Goal: Check status: Check status

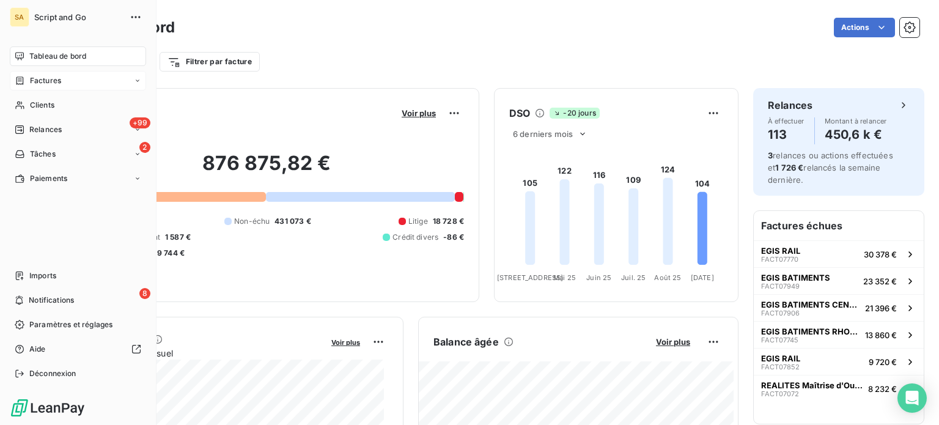
click at [29, 81] on div "Factures" at bounding box center [38, 80] width 46 height 11
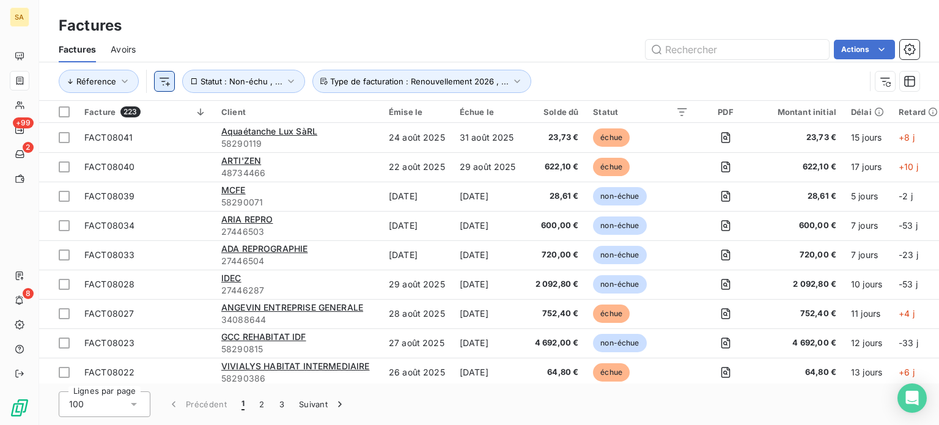
click at [159, 83] on html "SA +99 2 8 Factures Factures Avoirs Actions Réference Statut : Non-échu , ... T…" at bounding box center [469, 212] width 939 height 425
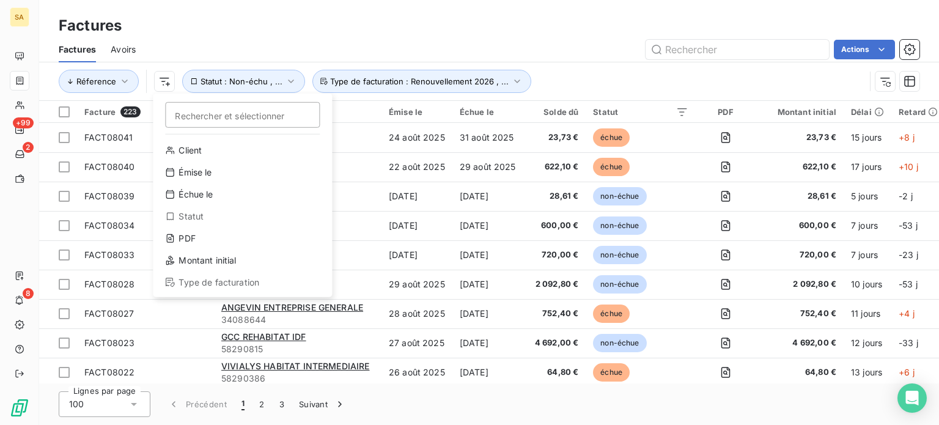
click at [215, 78] on html "SA +99 2 8 Factures Factures Avoirs Actions Réference Rechercher et sélectionne…" at bounding box center [469, 212] width 939 height 425
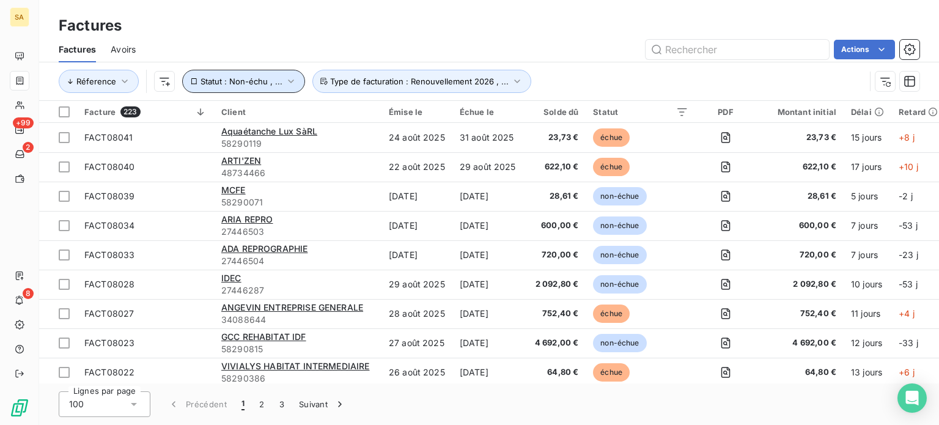
click at [215, 78] on span "Statut : Non-échu , ..." at bounding box center [242, 81] width 82 height 10
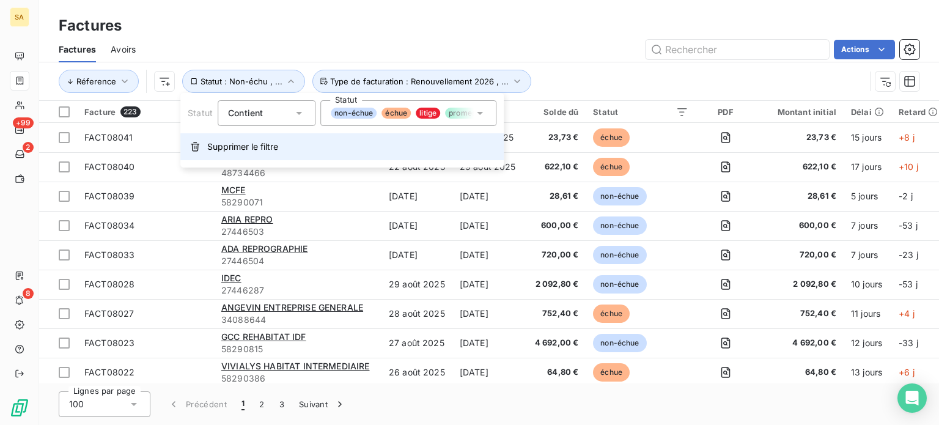
click at [214, 141] on span "Supprimer le filtre" at bounding box center [242, 147] width 71 height 12
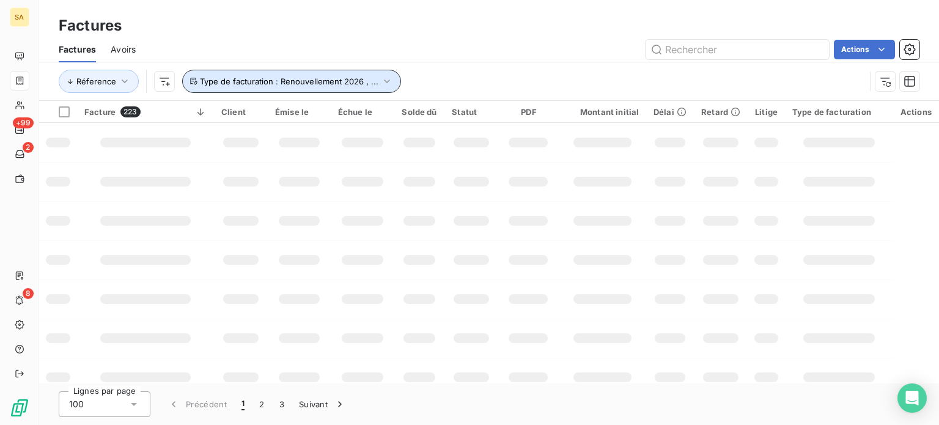
click at [317, 73] on button "Type de facturation : Renouvellement 2026 , ..." at bounding box center [291, 81] width 219 height 23
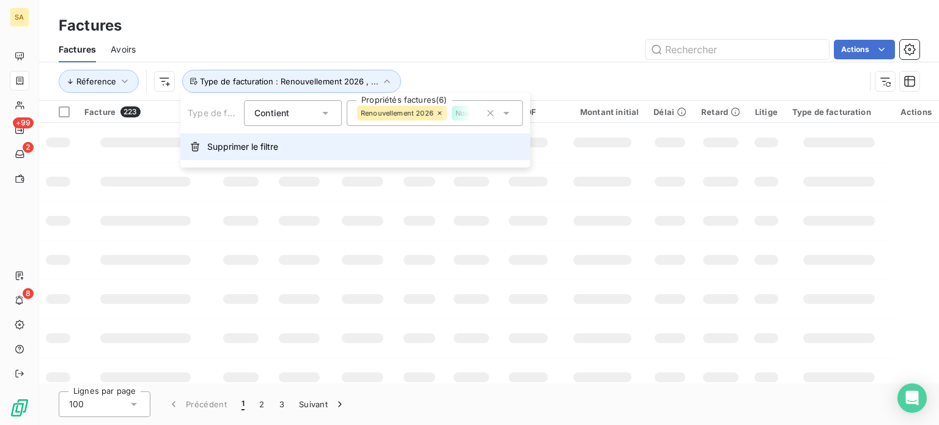
click at [238, 144] on span "Supprimer le filtre" at bounding box center [242, 147] width 71 height 12
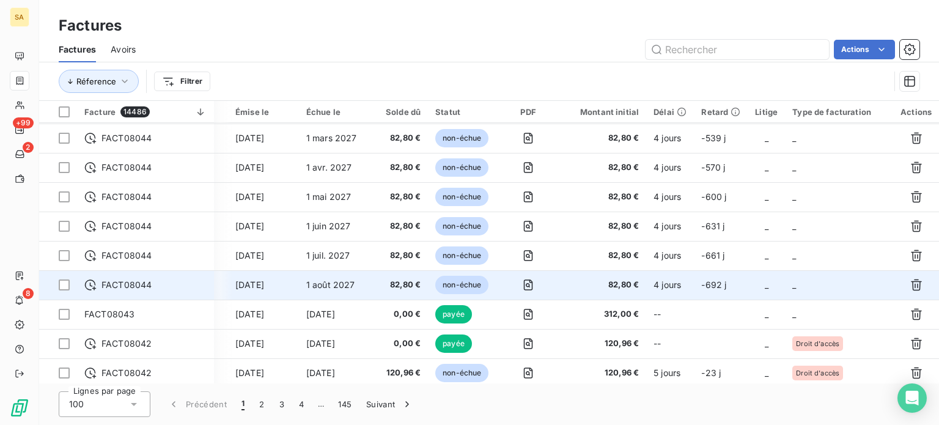
scroll to position [1223, 155]
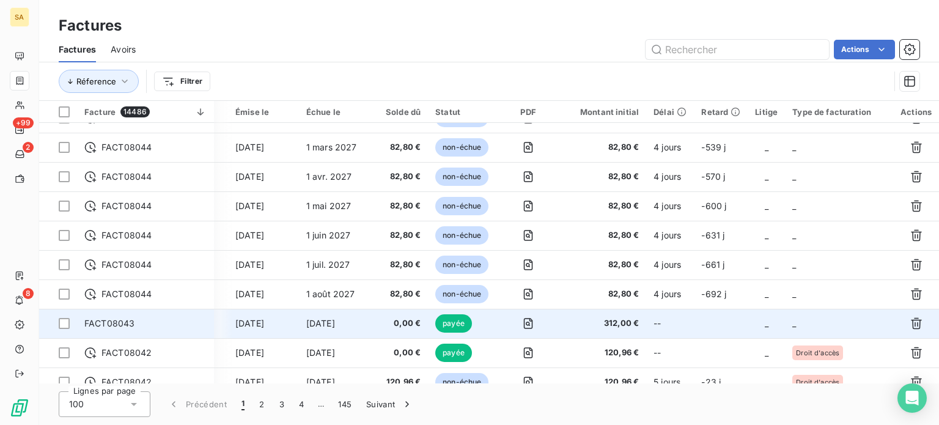
click at [836, 326] on td "_" at bounding box center [839, 323] width 108 height 29
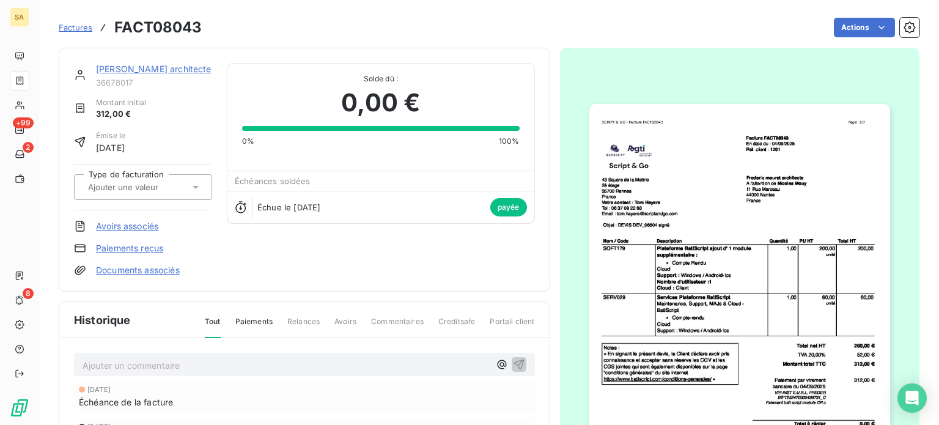
click at [190, 183] on icon at bounding box center [196, 187] width 12 height 12
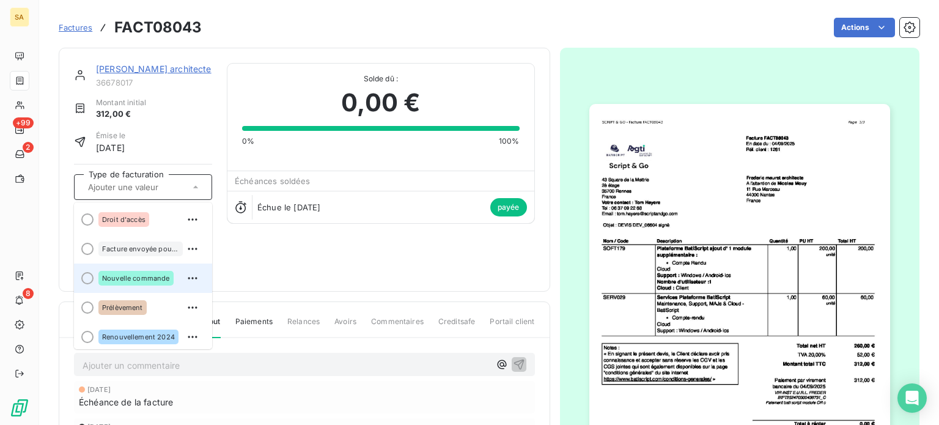
click at [145, 271] on div "Nouvelle commande" at bounding box center [135, 278] width 75 height 15
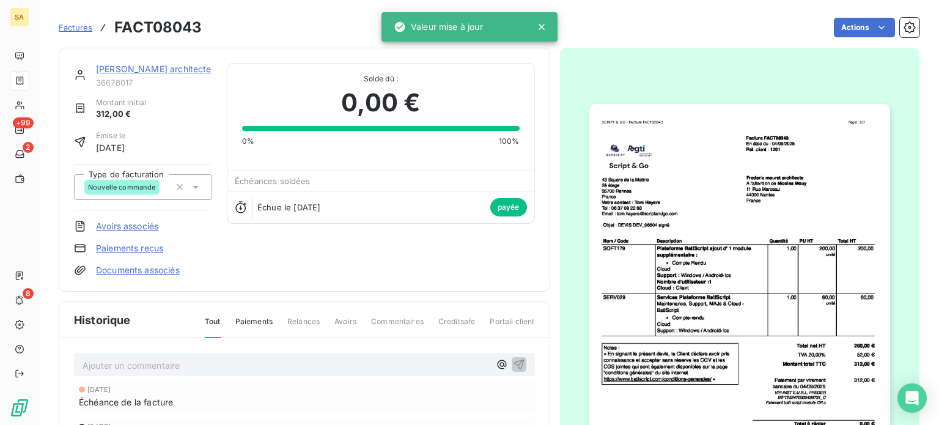
click at [83, 26] on span "Factures" at bounding box center [76, 28] width 34 height 10
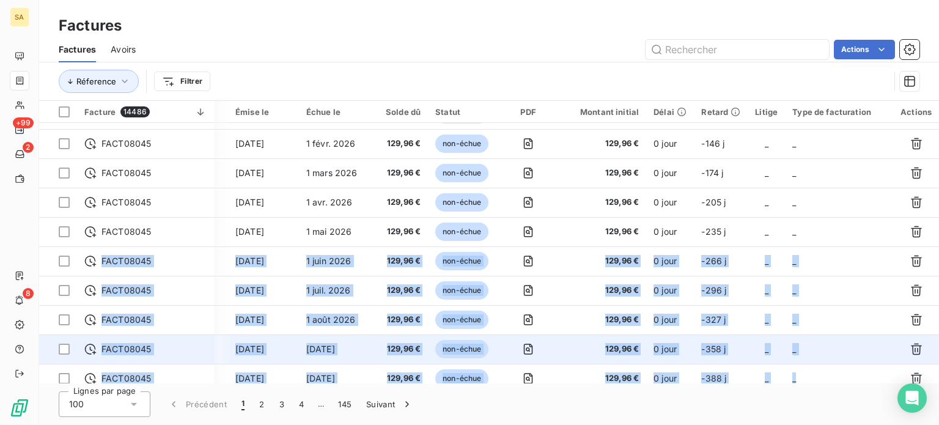
scroll to position [199, 155]
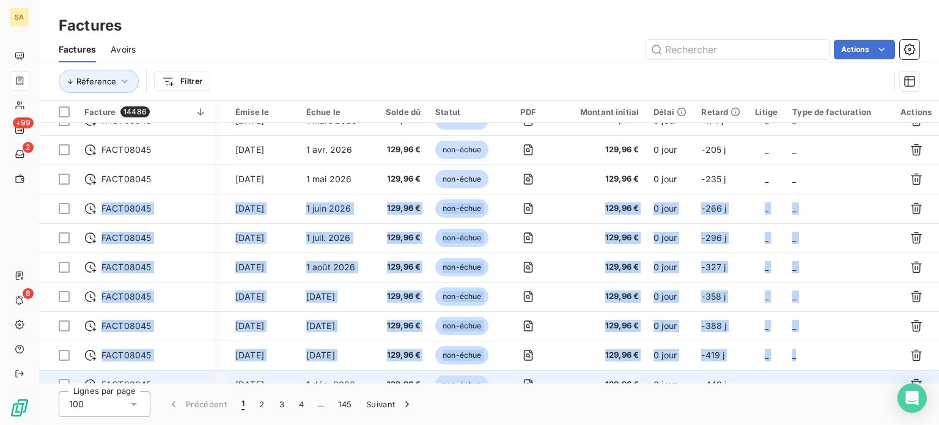
drag, startPoint x: 827, startPoint y: 378, endPoint x: 850, endPoint y: 369, distance: 24.8
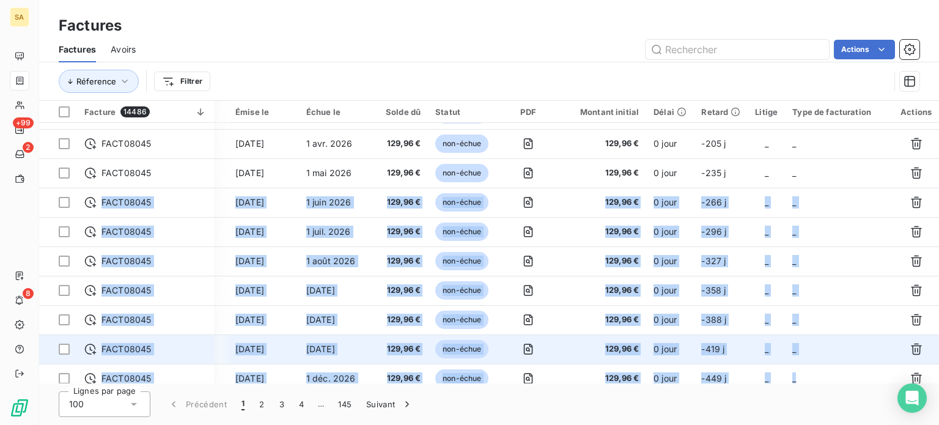
click at [837, 334] on td "_" at bounding box center [839, 348] width 108 height 29
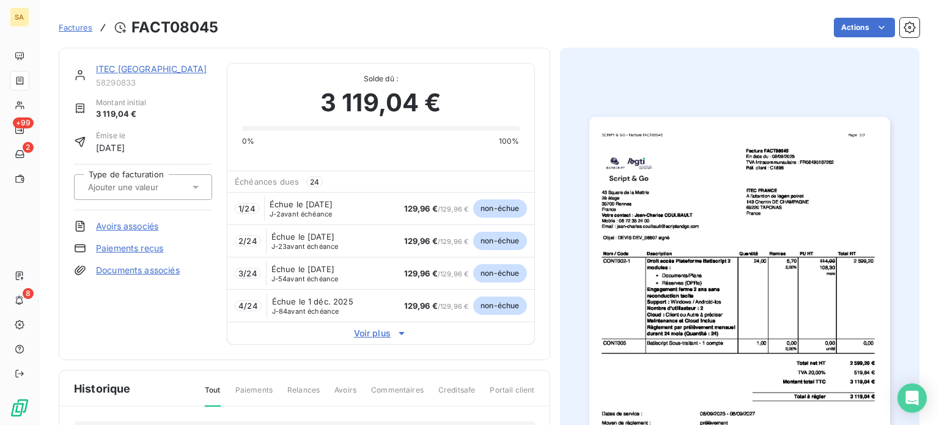
click at [76, 24] on span "Factures" at bounding box center [76, 28] width 34 height 10
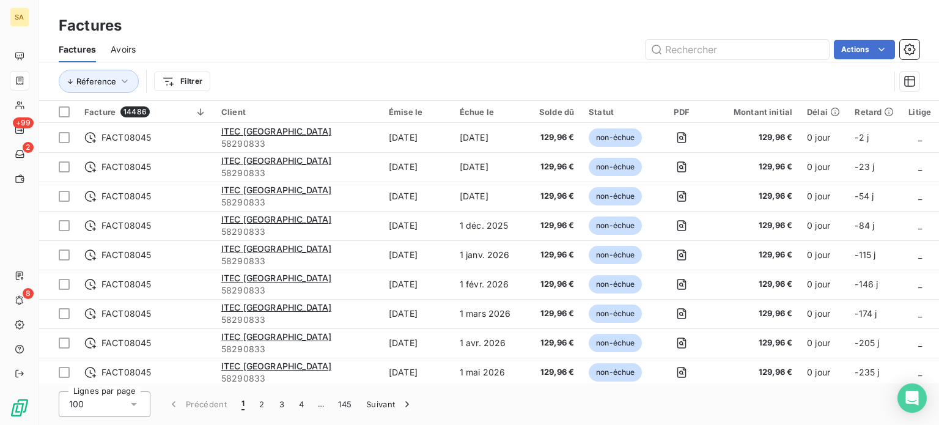
drag, startPoint x: 785, startPoint y: 383, endPoint x: 801, endPoint y: 383, distance: 15.9
click at [801, 383] on div "Factures Factures Avoirs Actions Réference Filtrer Facture 14486 Client Émise l…" at bounding box center [489, 212] width 900 height 425
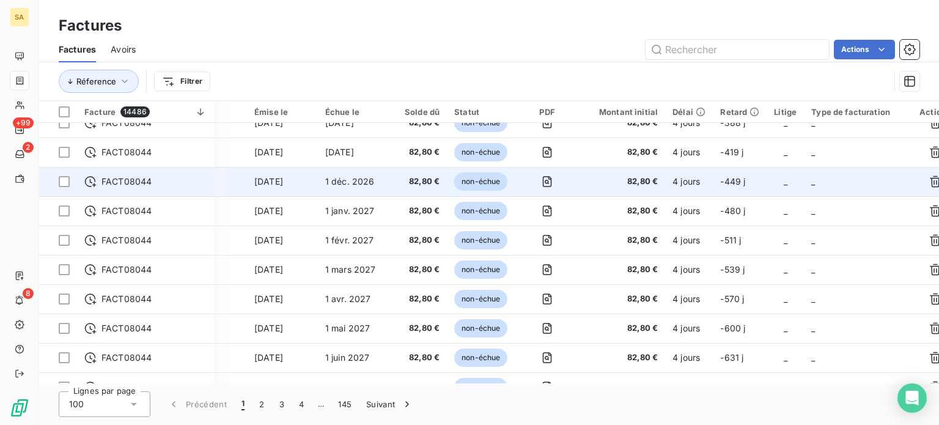
scroll to position [1284, 134]
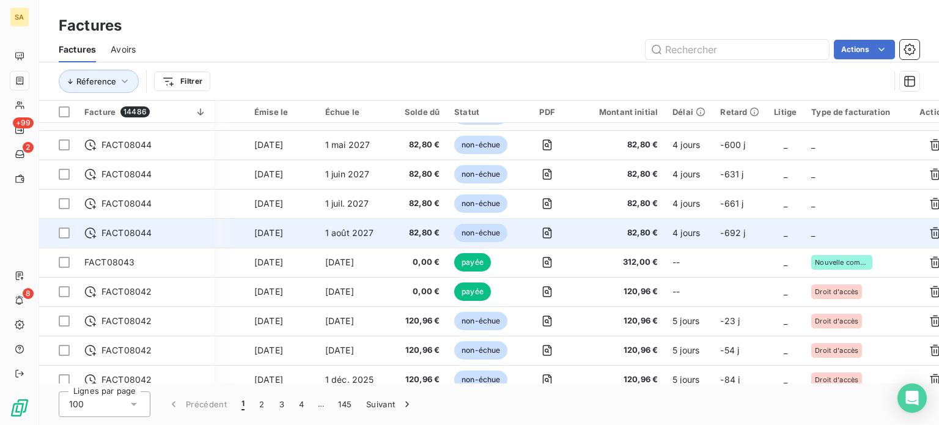
click at [836, 227] on td "_" at bounding box center [858, 232] width 108 height 29
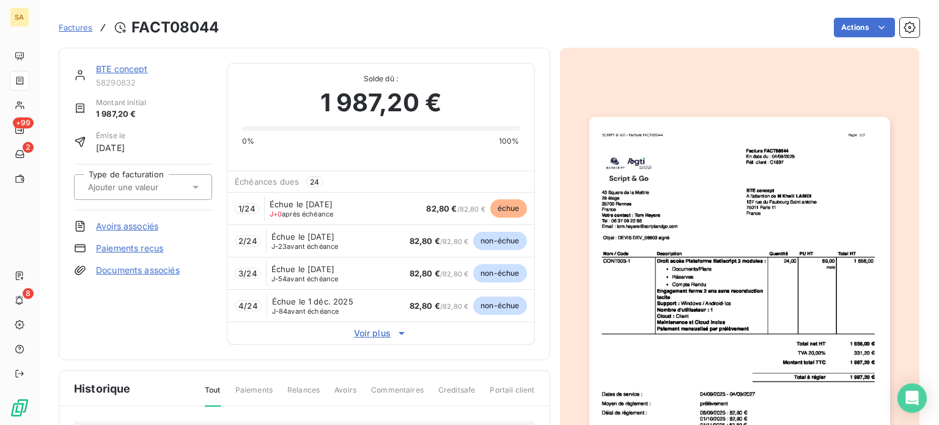
click at [139, 190] on input "text" at bounding box center [148, 187] width 123 height 11
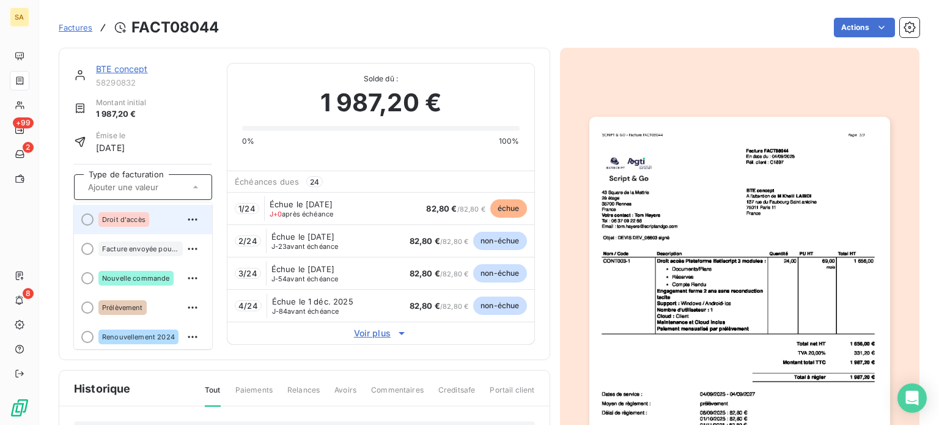
click at [88, 214] on div at bounding box center [87, 219] width 12 height 12
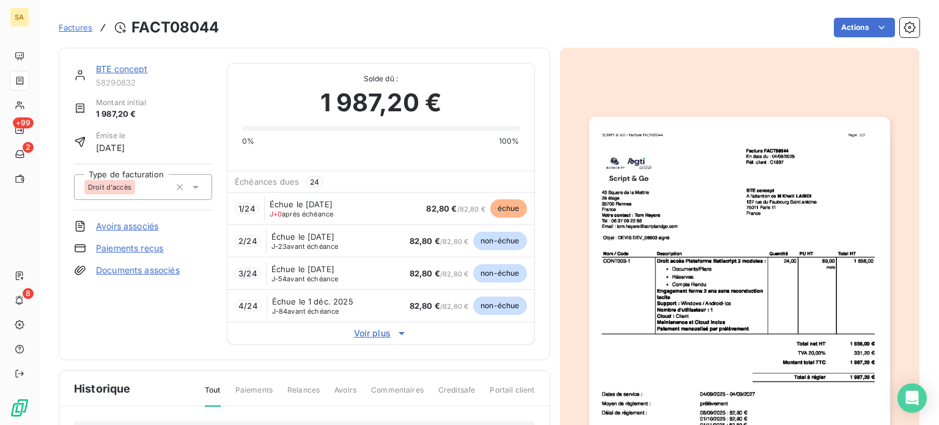
click at [107, 64] on link "BTE concept" at bounding box center [122, 69] width 52 height 10
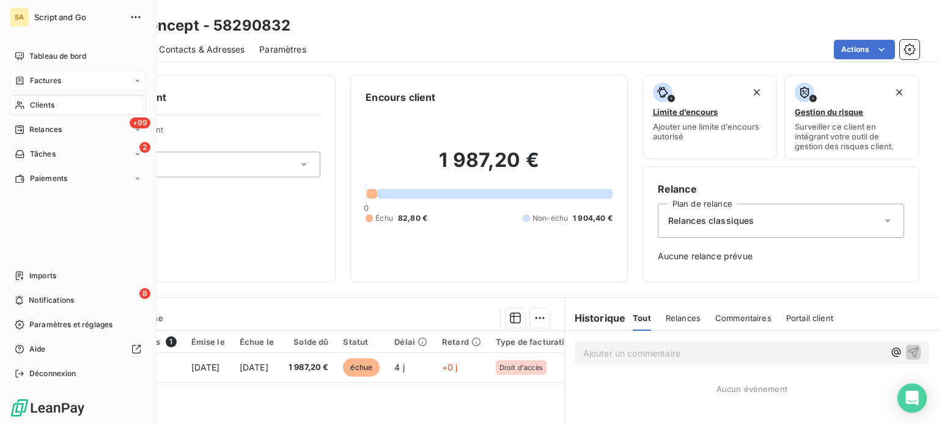
click at [34, 81] on span "Factures" at bounding box center [45, 80] width 31 height 11
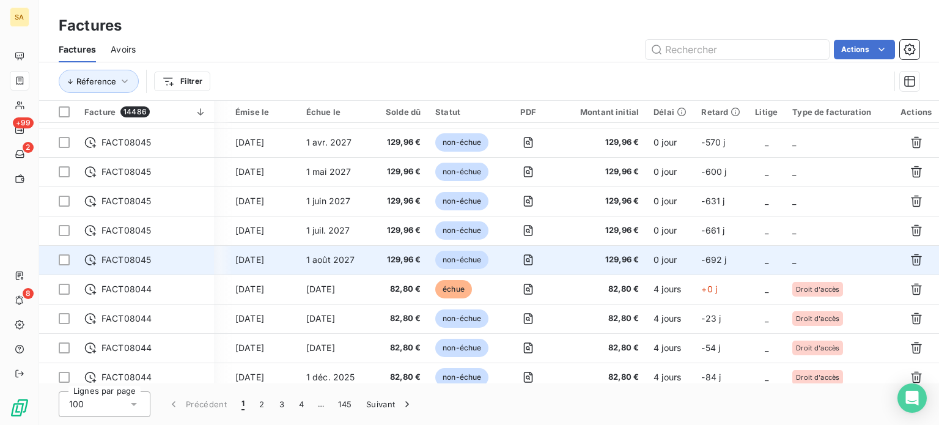
scroll to position [550, 155]
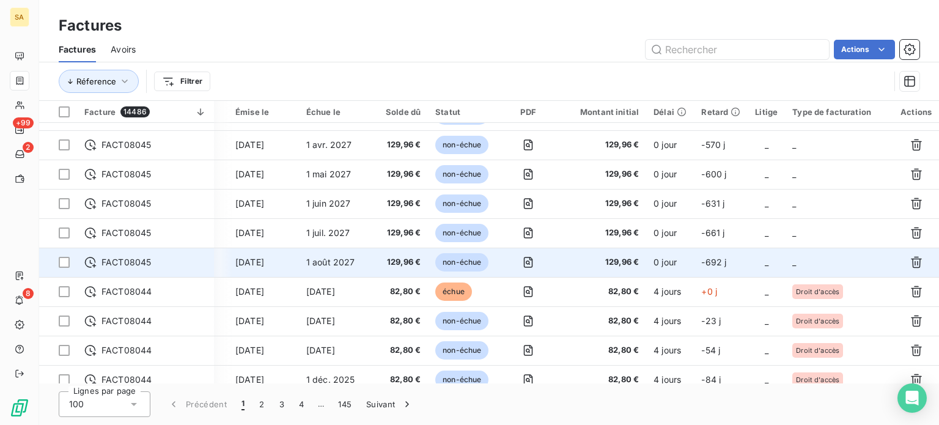
click at [842, 251] on td "_" at bounding box center [839, 262] width 108 height 29
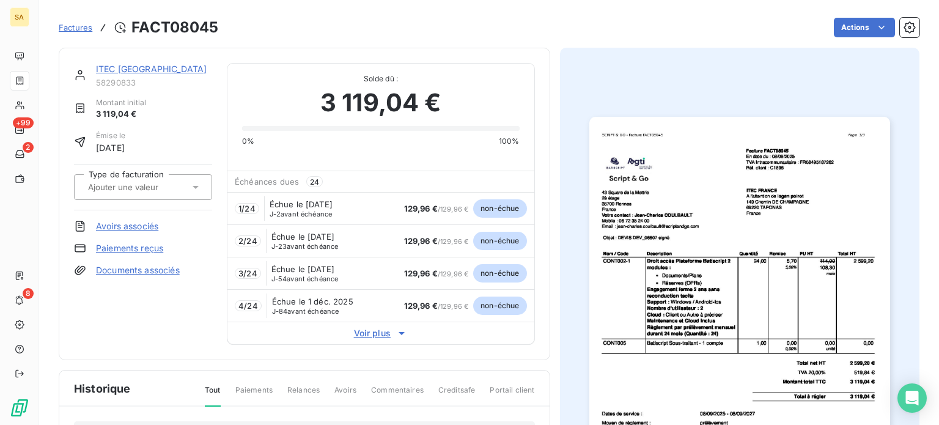
click at [191, 187] on icon at bounding box center [196, 187] width 12 height 12
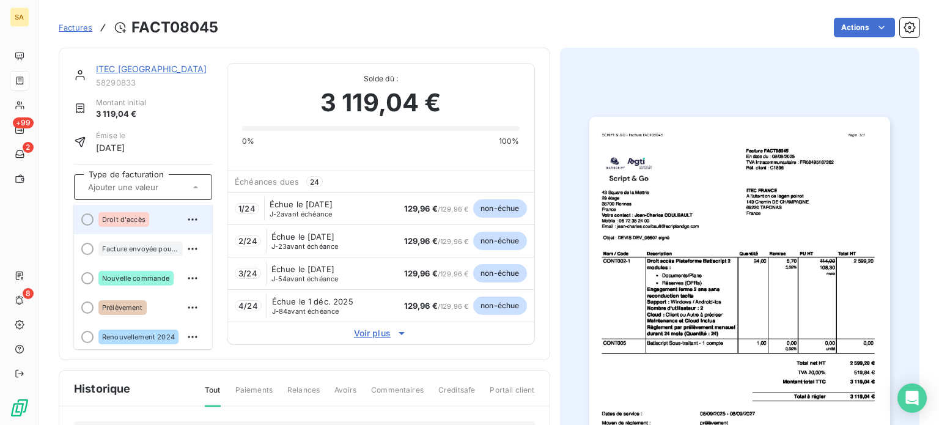
click at [140, 218] on span "Droit d'accès" at bounding box center [123, 219] width 43 height 7
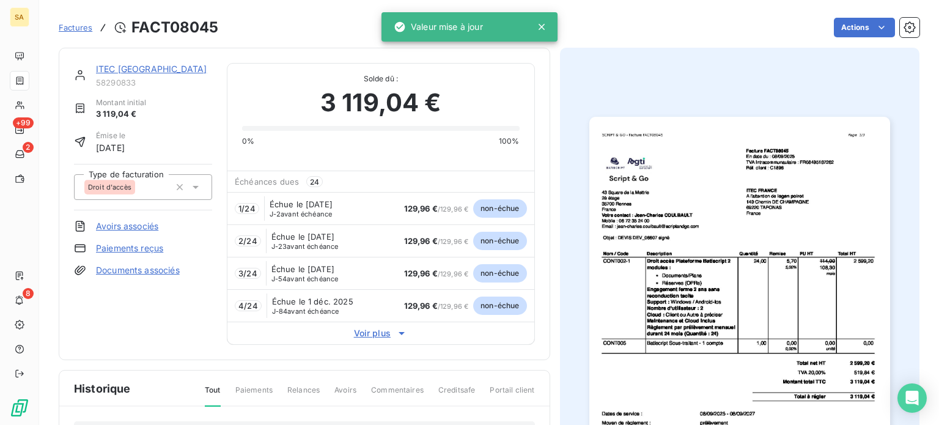
click at [79, 24] on span "Factures" at bounding box center [76, 28] width 34 height 10
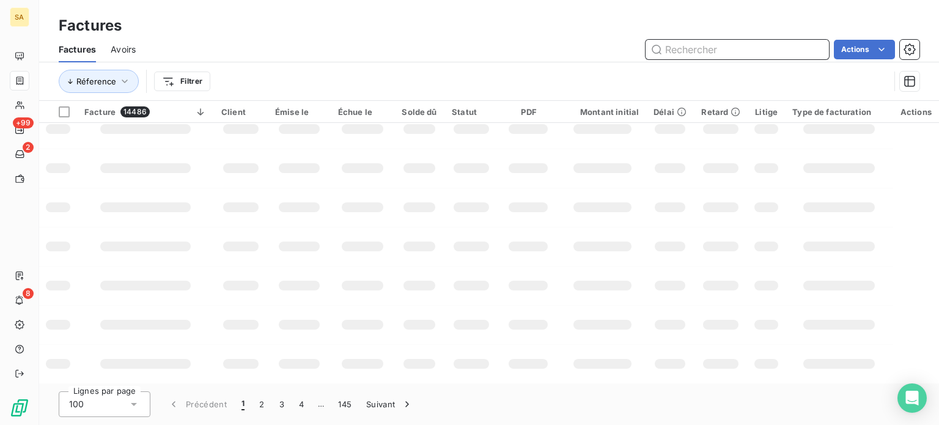
scroll to position [326, 0]
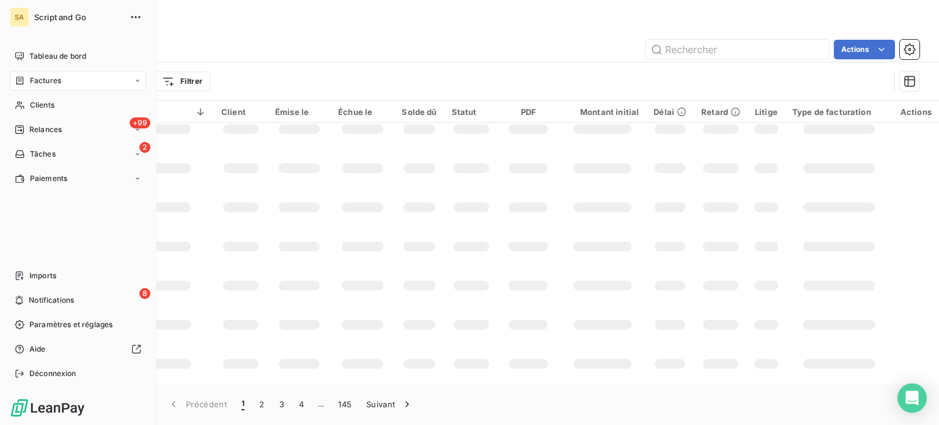
click at [37, 83] on span "Factures" at bounding box center [45, 80] width 31 height 11
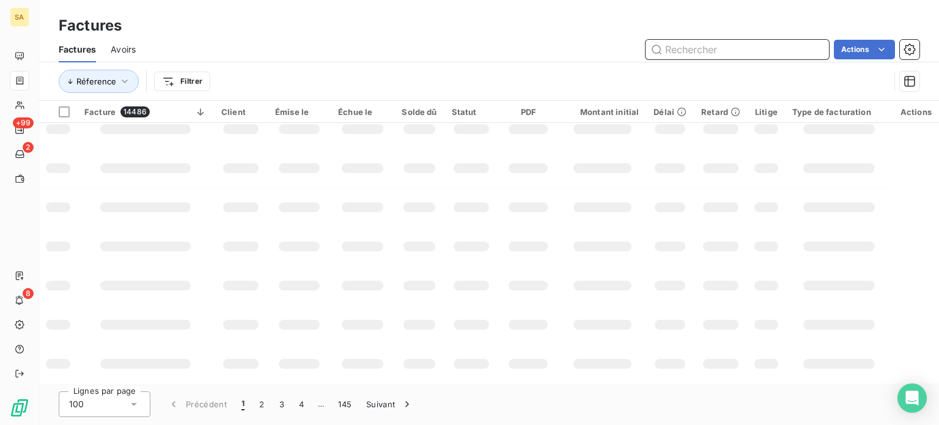
click at [801, 54] on input "text" at bounding box center [737, 50] width 183 height 20
paste input "FACT07842"
type input "FACT07842"
click at [874, 78] on div "Factures Avoirs FACT07842 Actions Réference Filtrer" at bounding box center [489, 69] width 900 height 64
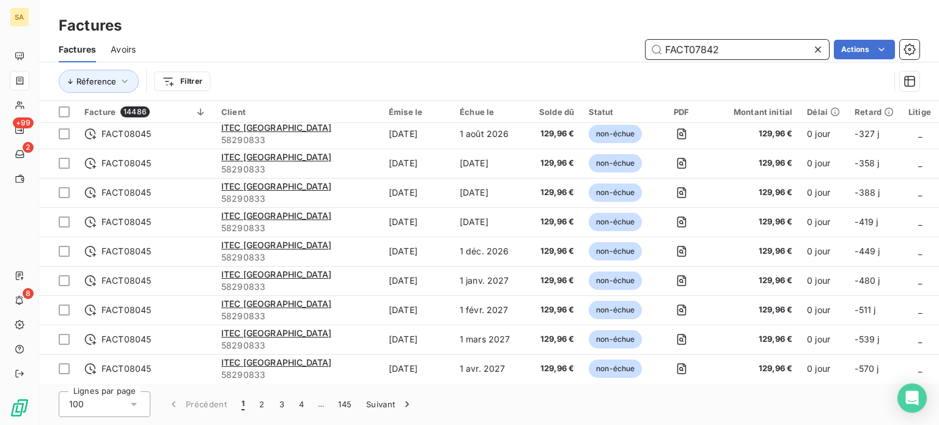
click at [746, 44] on input "FACT07842" at bounding box center [737, 50] width 183 height 20
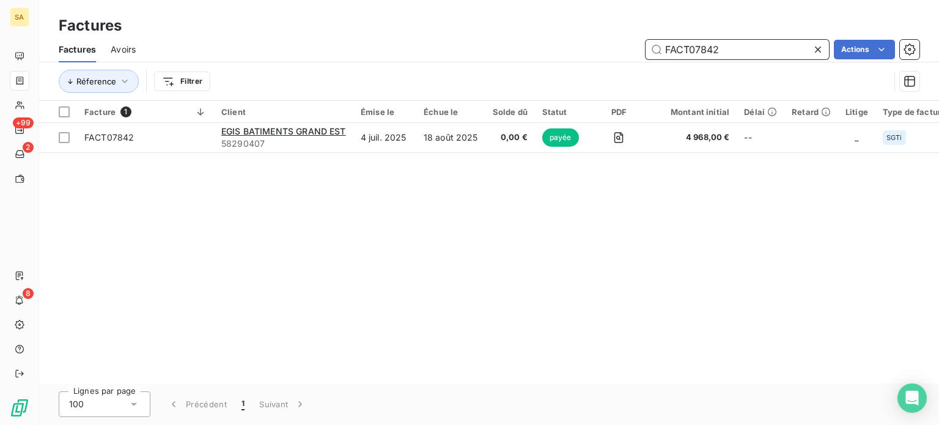
scroll to position [0, 0]
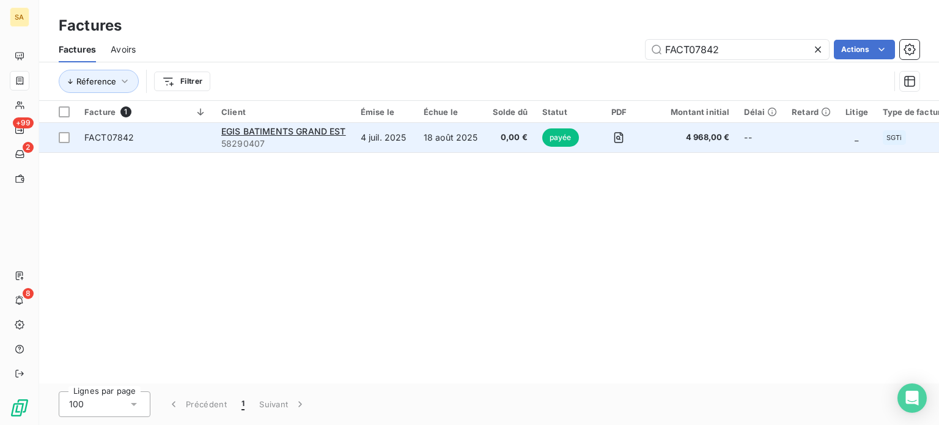
click at [193, 136] on span "FACT07842" at bounding box center [145, 137] width 122 height 12
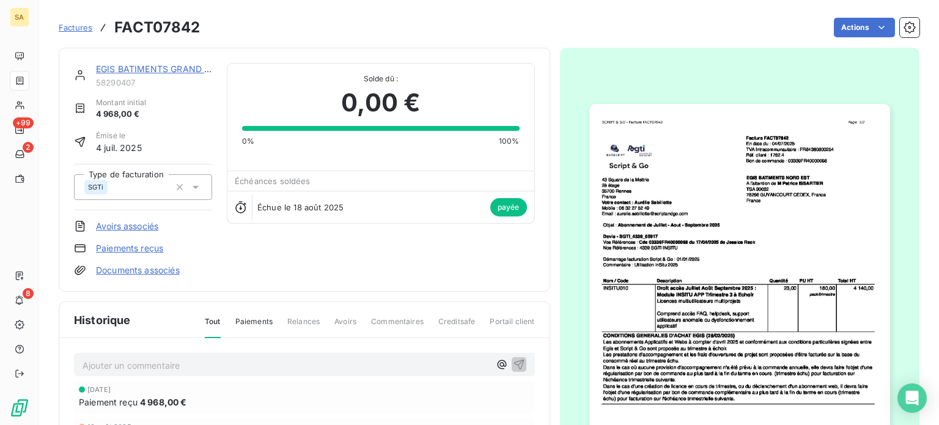
click at [713, 211] on img "button" at bounding box center [739, 316] width 301 height 425
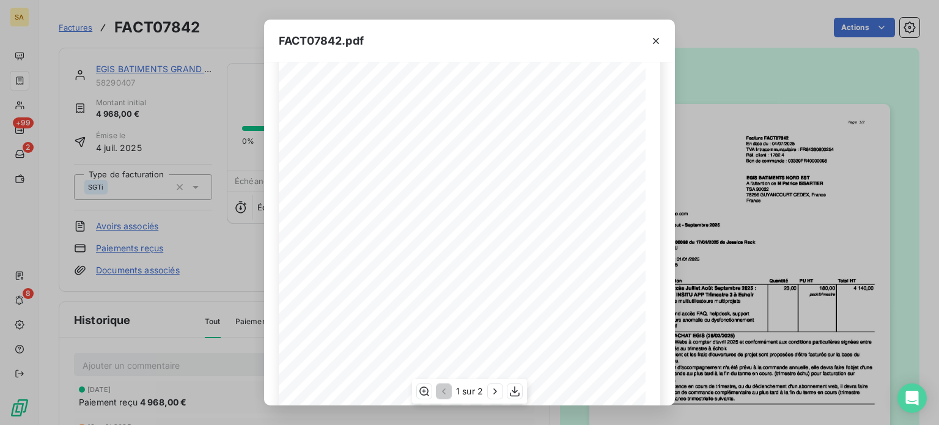
scroll to position [213, 0]
click at [496, 393] on icon "button" at bounding box center [495, 391] width 12 height 12
click at [659, 40] on icon "button" at bounding box center [656, 41] width 12 height 12
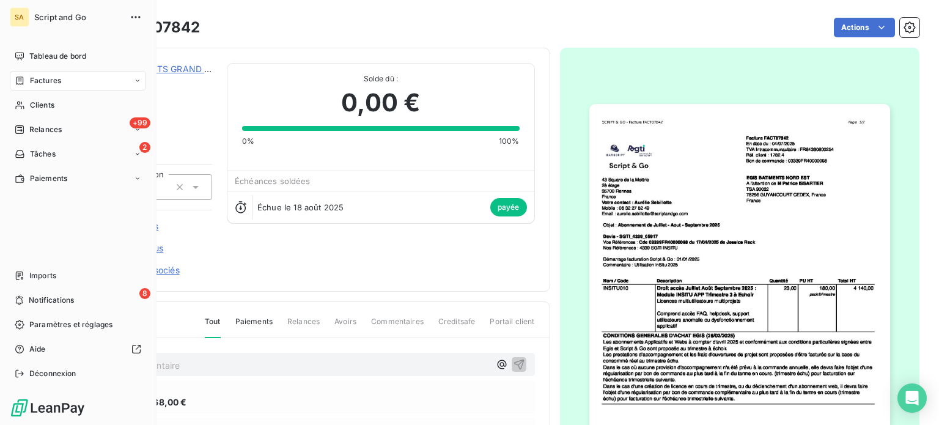
click at [66, 77] on div "Factures" at bounding box center [78, 81] width 136 height 20
click at [51, 78] on span "Factures" at bounding box center [45, 80] width 31 height 11
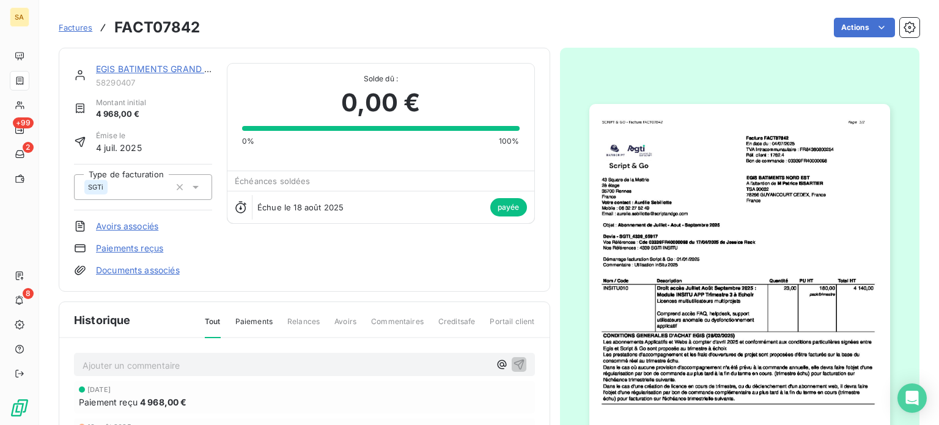
click at [77, 23] on span "Factures" at bounding box center [76, 28] width 34 height 10
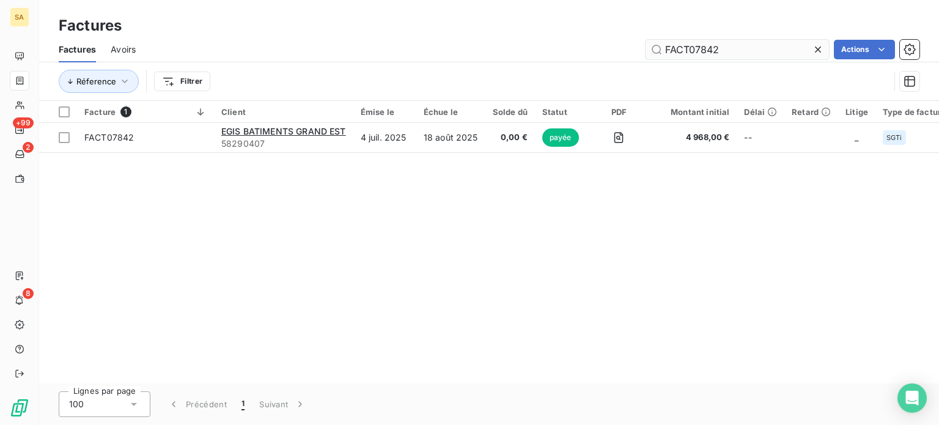
drag, startPoint x: 750, startPoint y: 44, endPoint x: 694, endPoint y: 54, distance: 56.5
click at [694, 54] on input "FACT07842" at bounding box center [737, 50] width 183 height 20
type input "FACT07560"
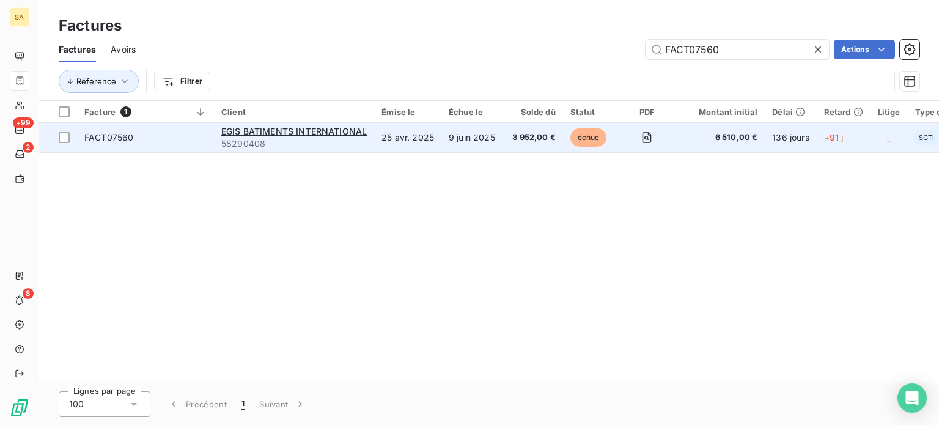
click at [144, 136] on span "FACT07560" at bounding box center [145, 137] width 122 height 12
